Goal: Task Accomplishment & Management: Complete application form

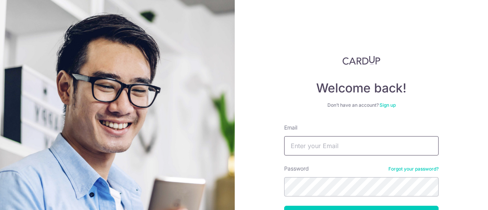
click at [321, 144] on input "Email" at bounding box center [361, 145] width 154 height 19
type input "ISKAYSKY@GMAIL.COM"
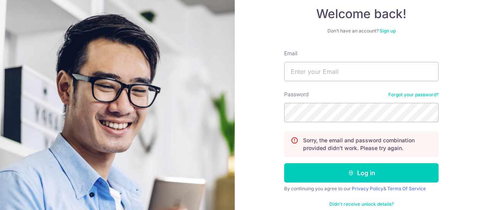
scroll to position [77, 0]
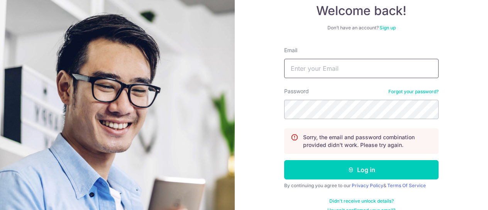
click at [336, 73] on input "Email" at bounding box center [361, 68] width 154 height 19
type input "[EMAIL_ADDRESS][DOMAIN_NAME]"
click at [284, 160] on button "Log in" at bounding box center [361, 169] width 154 height 19
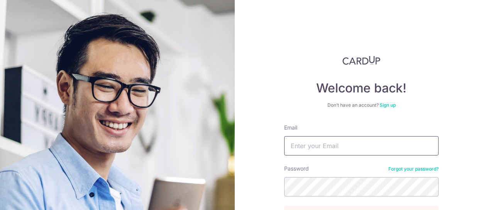
click at [328, 143] on input "Email" at bounding box center [361, 145] width 154 height 19
type input "iskaysky@gmail.com"
